Goal: Task Accomplishment & Management: Use online tool/utility

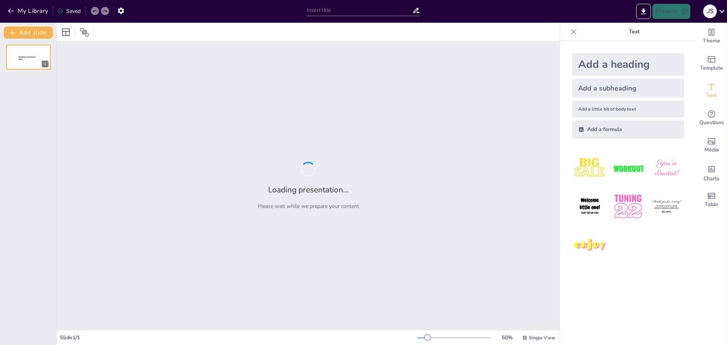
type input "Computadoras y su Rol en la Educación del Siglo XXI"
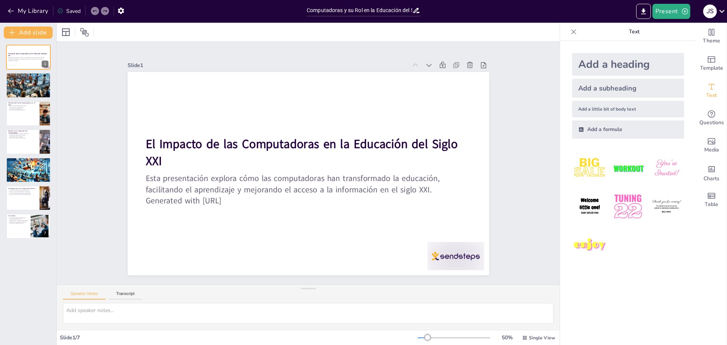
click at [36, 4] on div "My Library Saved" at bounding box center [64, 11] width 128 height 14
click at [34, 10] on button "My Library" at bounding box center [29, 11] width 46 height 12
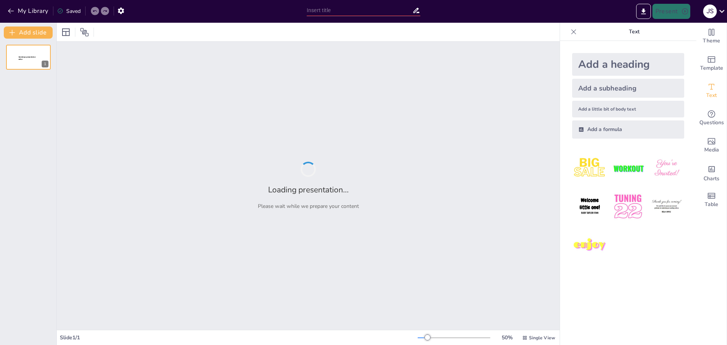
type input "Impacto de las Redes Sociales en la Comunicación Actual"
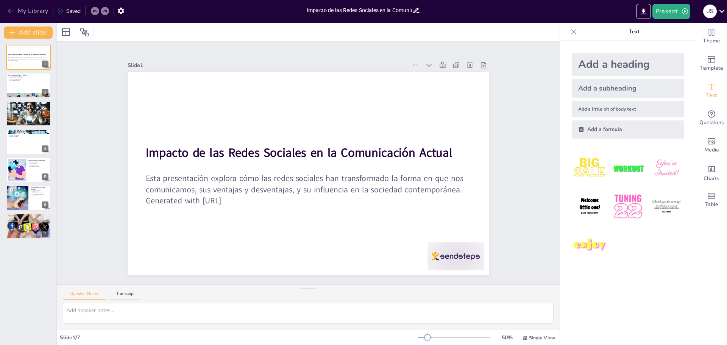
click at [44, 12] on button "My Library" at bounding box center [29, 11] width 46 height 12
